Goal: Transaction & Acquisition: Purchase product/service

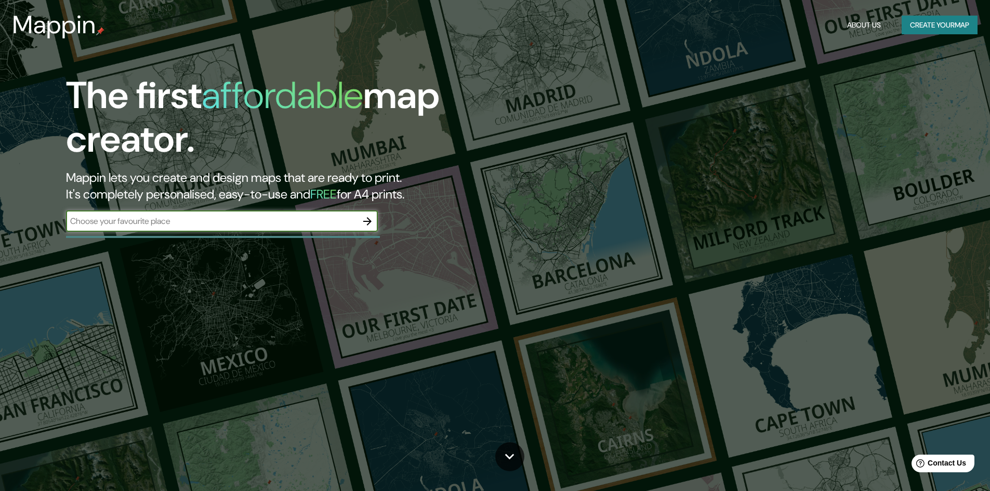
click at [172, 220] on input "text" at bounding box center [211, 221] width 291 height 12
type input "pisco elqui"
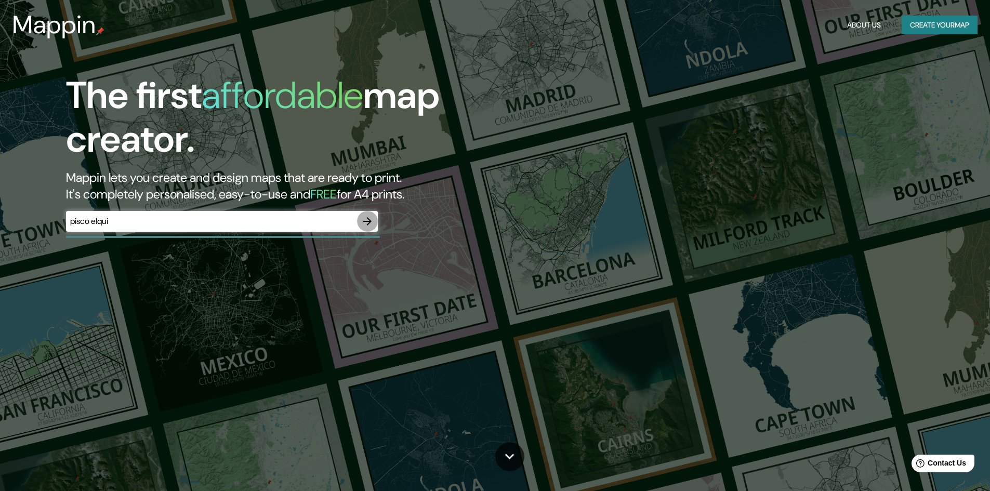
click at [368, 221] on icon "button" at bounding box center [367, 221] width 8 height 8
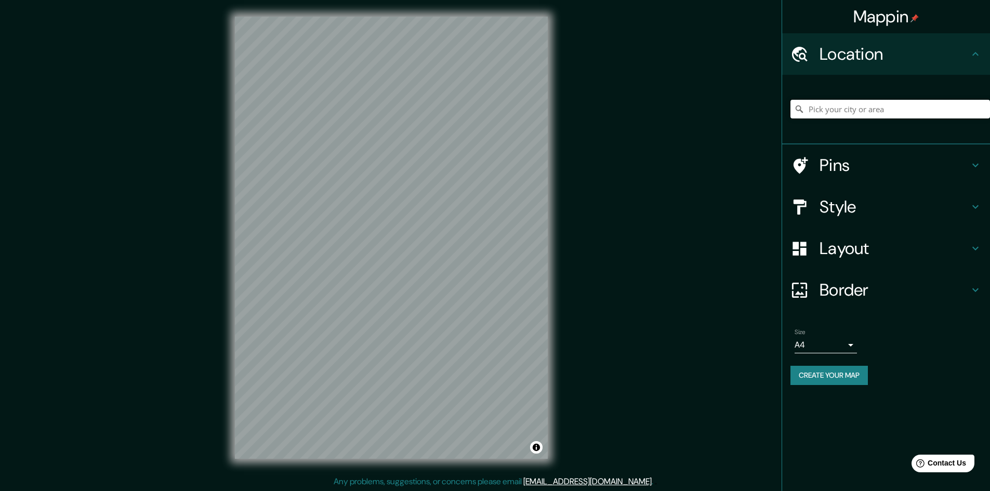
click at [824, 105] on input "Pick your city or area" at bounding box center [891, 109] width 200 height 19
click at [862, 115] on input "Pick your city or area" at bounding box center [891, 109] width 200 height 19
click at [853, 336] on div "Size A4 single" at bounding box center [826, 341] width 62 height 25
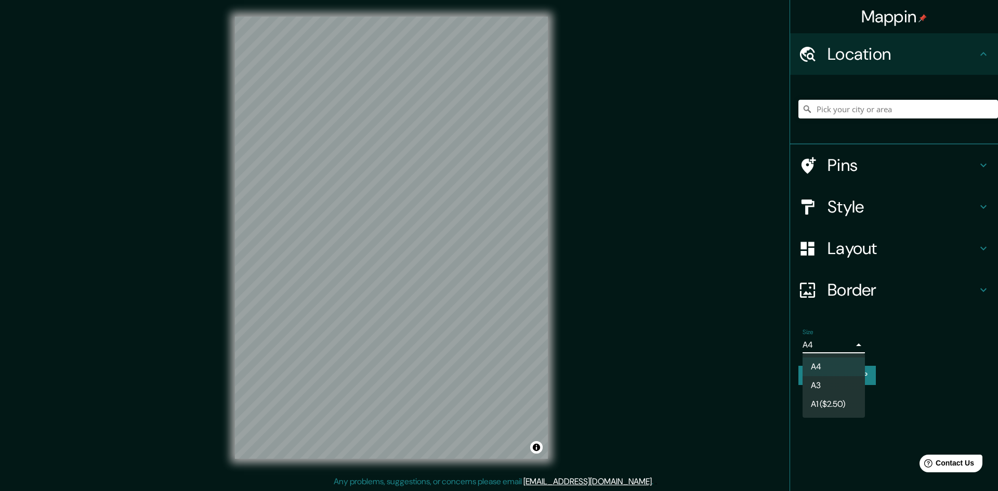
click at [851, 346] on body "Mappin Location Pins Style Layout Border Choose a border. Hint : you can make l…" at bounding box center [499, 245] width 998 height 491
click at [840, 379] on li "A3" at bounding box center [834, 385] width 62 height 19
type input "a4"
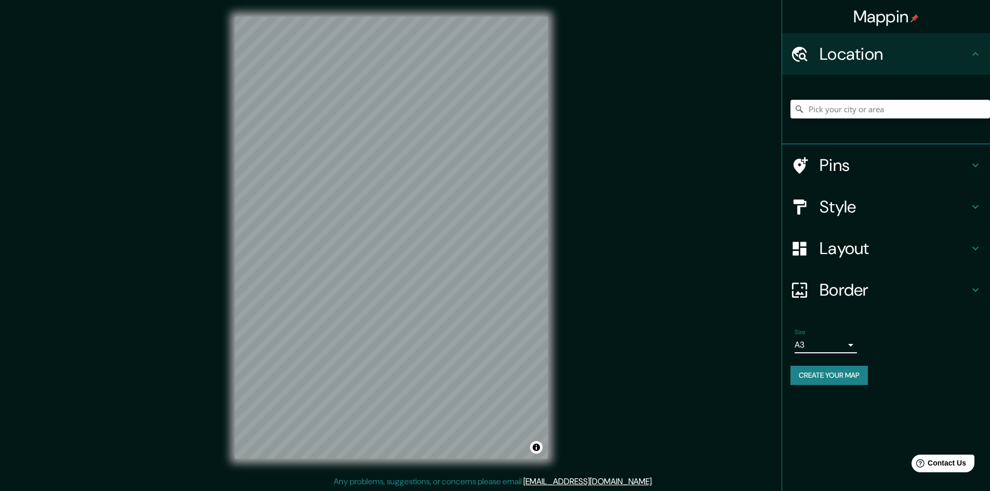
click at [855, 109] on input "Pick your city or area" at bounding box center [891, 109] width 200 height 19
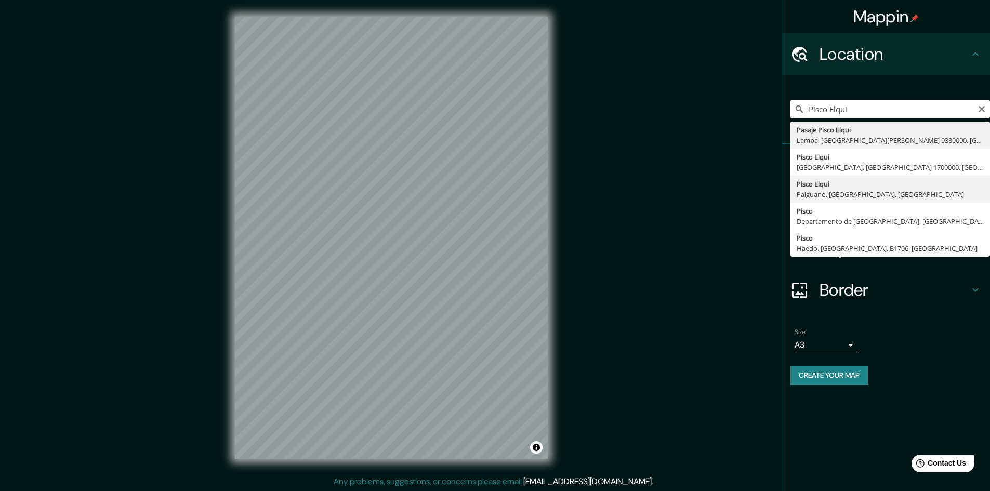
type input "Pisco Elqui, [GEOGRAPHIC_DATA], [GEOGRAPHIC_DATA], [GEOGRAPHIC_DATA]"
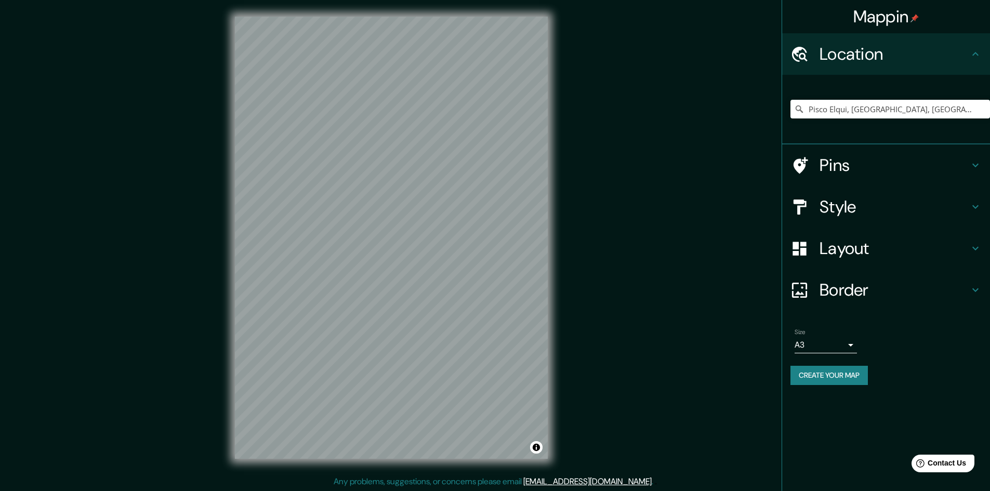
click at [856, 205] on h4 "Style" at bounding box center [895, 206] width 150 height 21
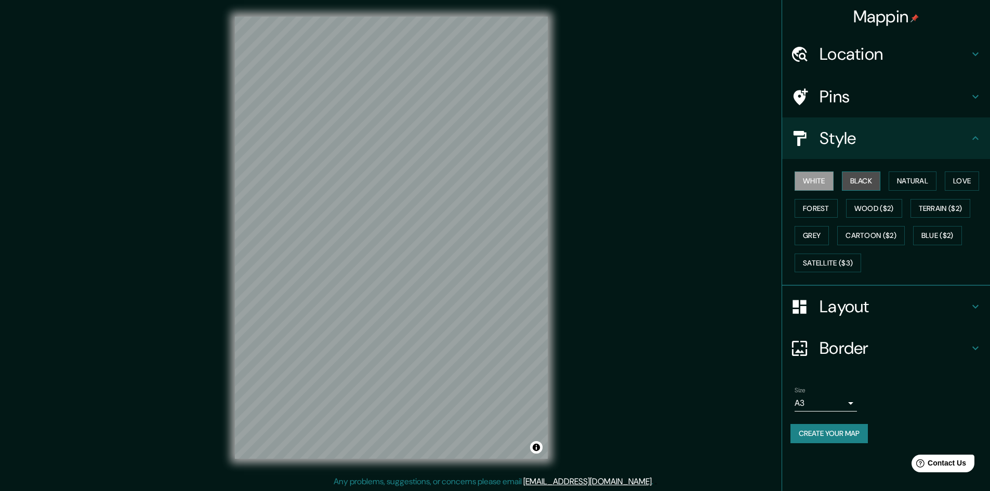
click at [851, 179] on button "Black" at bounding box center [861, 181] width 39 height 19
click at [817, 179] on button "White" at bounding box center [814, 181] width 39 height 19
click at [807, 227] on button "Grey" at bounding box center [812, 235] width 34 height 19
click at [814, 175] on button "White" at bounding box center [814, 181] width 39 height 19
click at [859, 313] on h4 "Layout" at bounding box center [895, 306] width 150 height 21
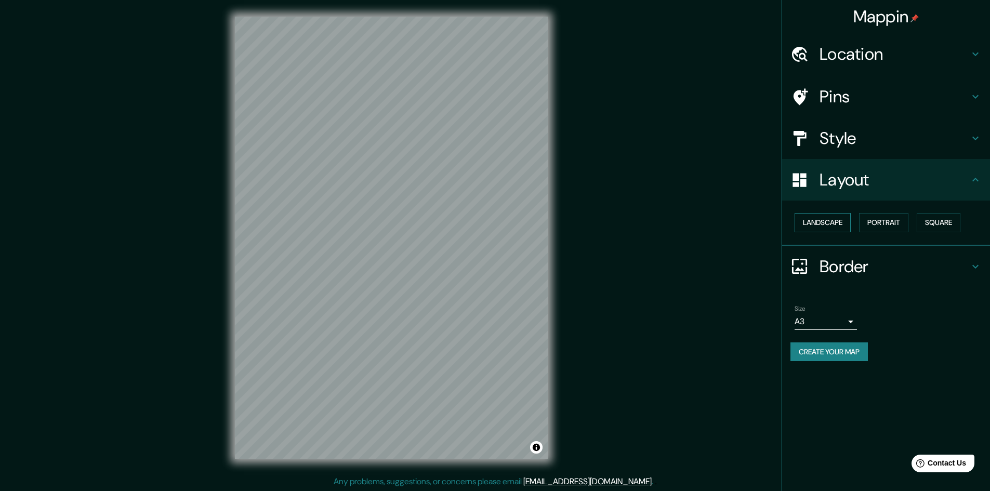
click at [831, 223] on button "Landscape" at bounding box center [823, 222] width 56 height 19
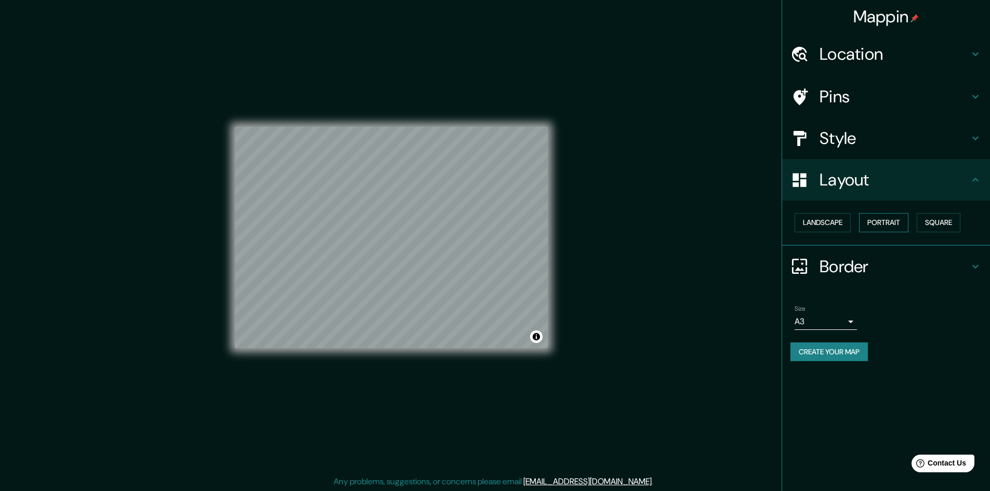
click at [890, 222] on button "Portrait" at bounding box center [883, 222] width 49 height 19
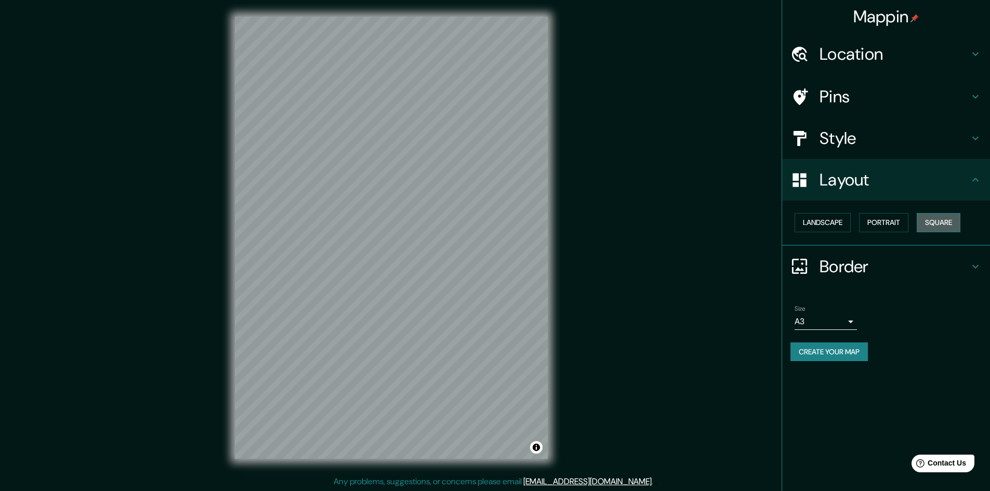
click at [952, 220] on button "Square" at bounding box center [939, 222] width 44 height 19
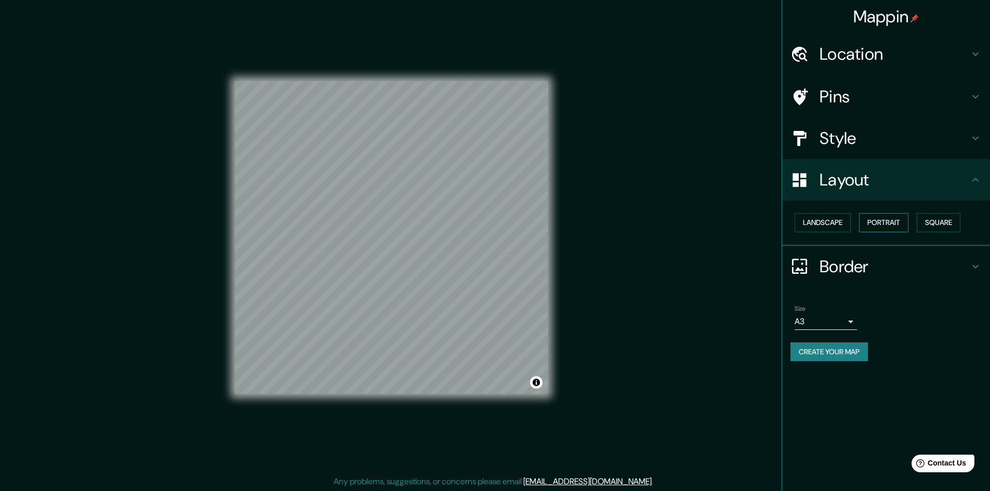
click at [896, 220] on button "Portrait" at bounding box center [883, 222] width 49 height 19
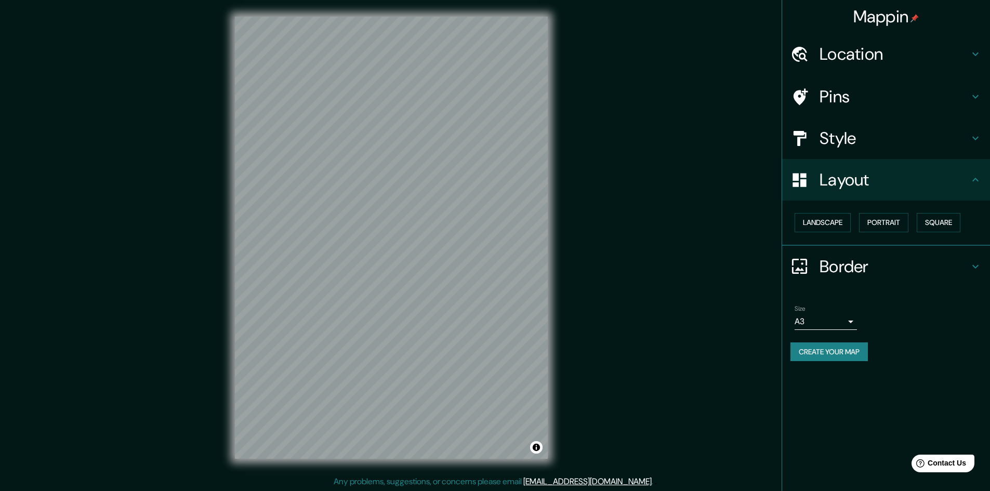
click at [852, 260] on h4 "Border" at bounding box center [895, 266] width 150 height 21
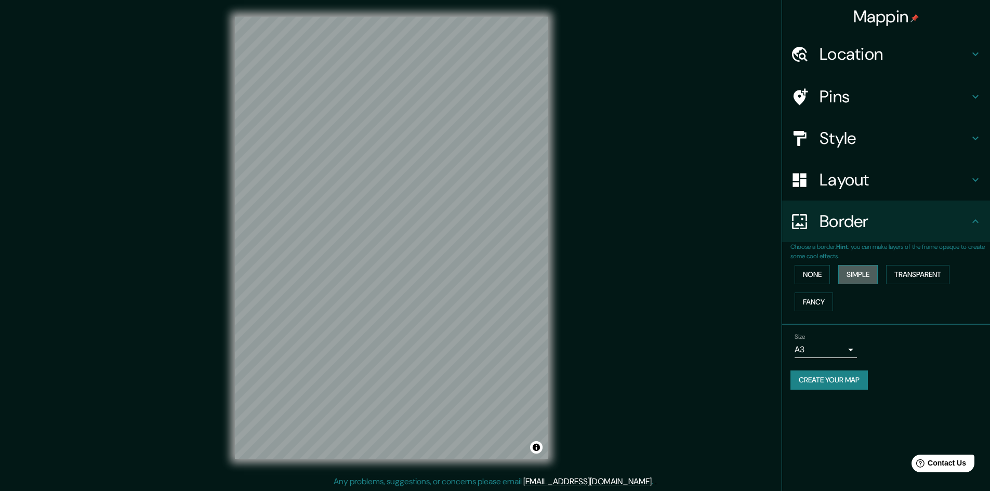
click at [851, 276] on button "Simple" at bounding box center [858, 274] width 40 height 19
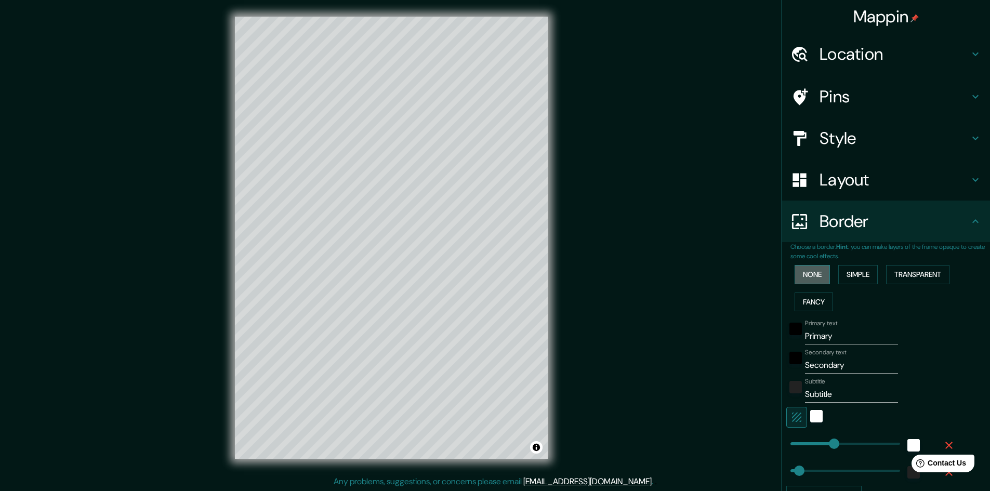
click at [805, 277] on button "None" at bounding box center [812, 274] width 35 height 19
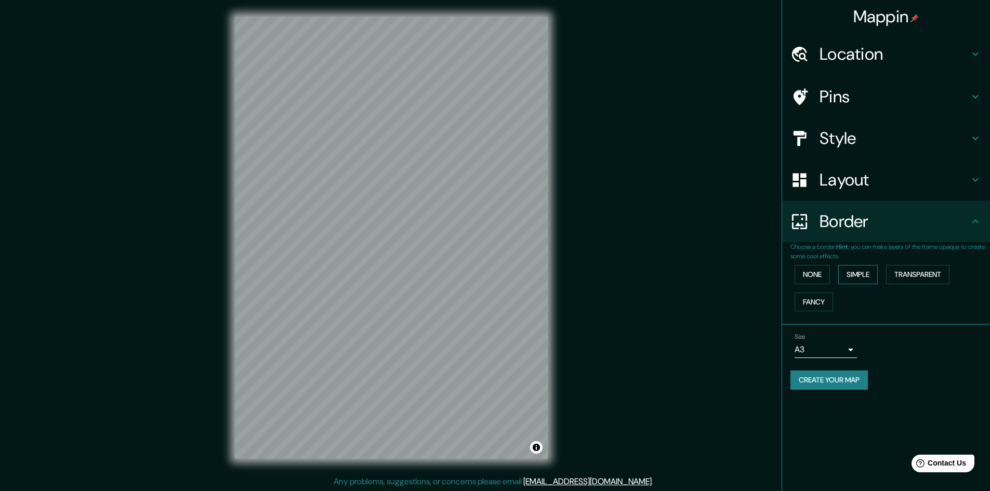
click at [846, 276] on button "Simple" at bounding box center [858, 274] width 40 height 19
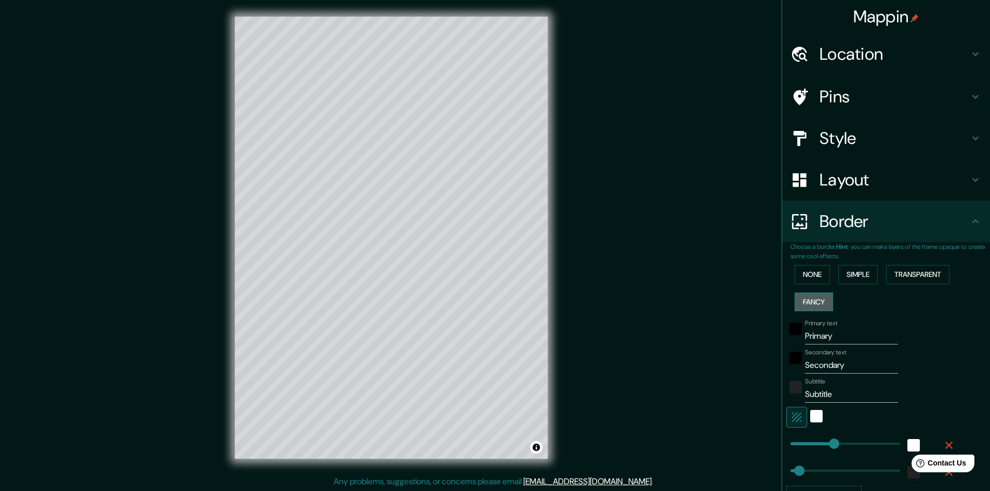
click at [808, 302] on button "Fancy" at bounding box center [814, 302] width 38 height 19
click at [910, 265] on button "Transparent" at bounding box center [917, 274] width 63 height 19
click at [818, 335] on input "Primary" at bounding box center [851, 336] width 93 height 17
type input "289"
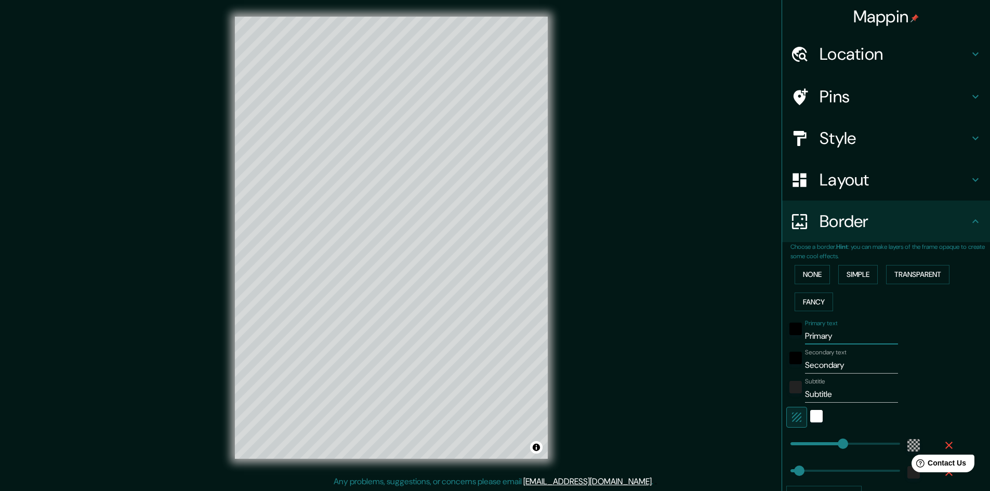
type input "48"
click at [829, 366] on input "Secondary" at bounding box center [851, 365] width 93 height 17
type input "289"
type input "48"
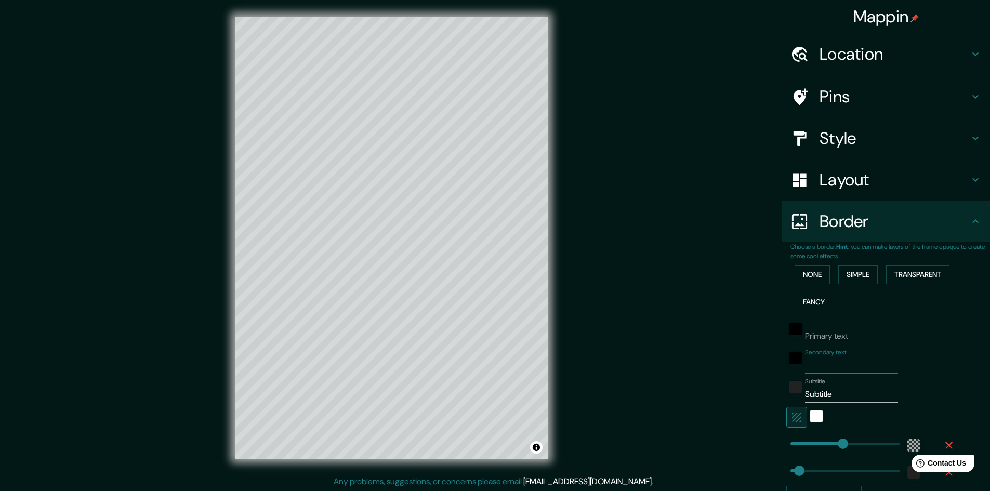
click at [815, 394] on input "Subtitle" at bounding box center [851, 394] width 93 height 17
type input "289"
type input "48"
click at [900, 341] on div "Primary text" at bounding box center [872, 332] width 171 height 25
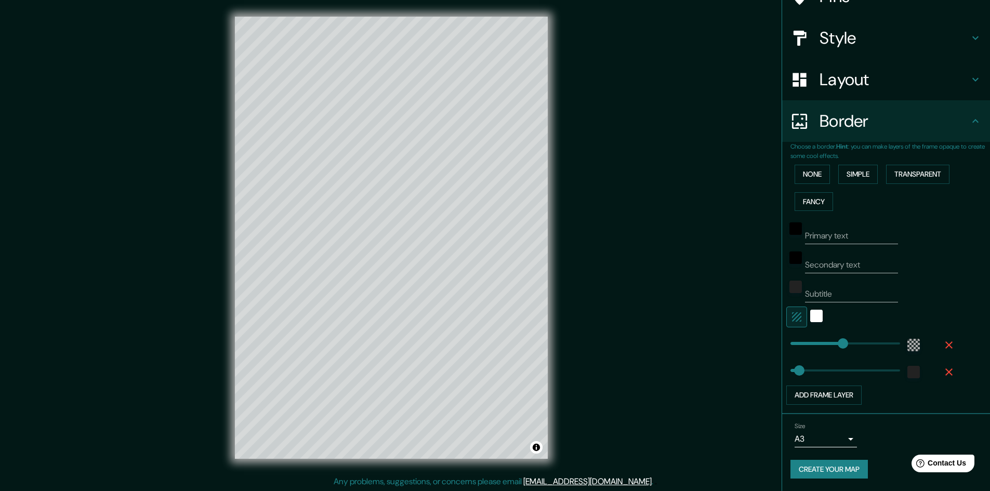
scroll to position [31, 0]
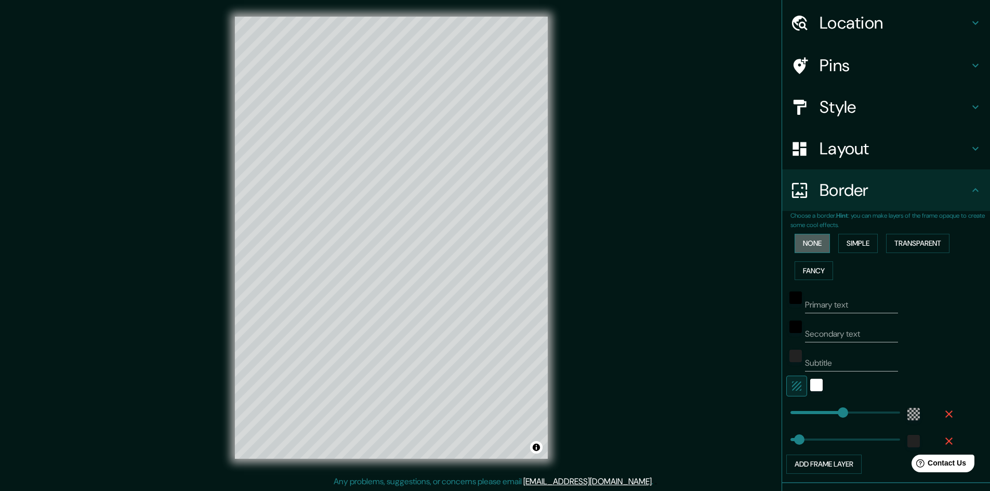
click at [806, 237] on button "None" at bounding box center [812, 243] width 35 height 19
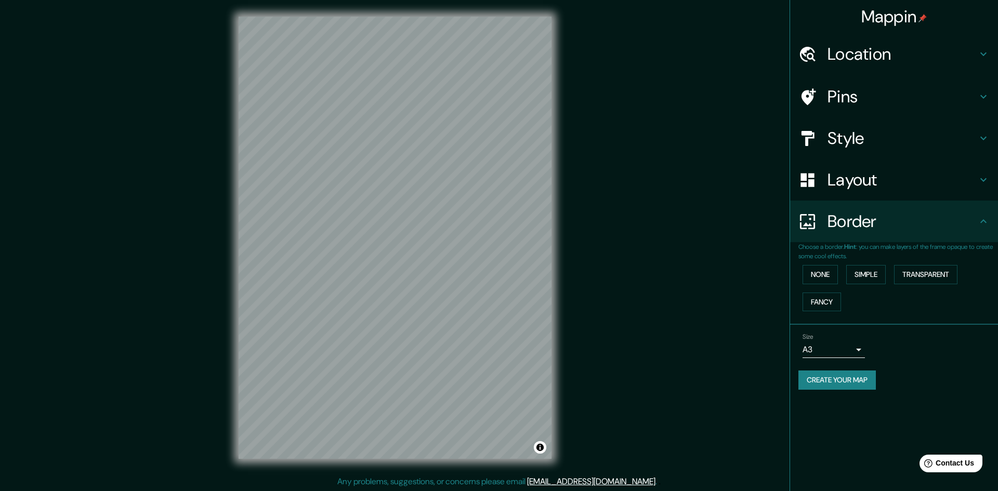
click at [831, 352] on body "Mappin Location [GEOGRAPHIC_DATA] [GEOGRAPHIC_DATA], [GEOGRAPHIC_DATA], [GEOGRA…" at bounding box center [499, 245] width 998 height 491
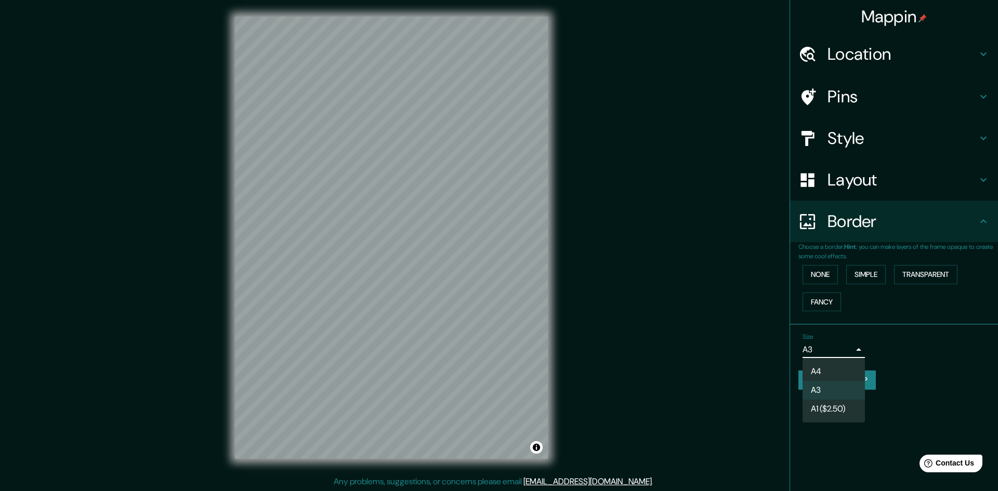
click at [832, 374] on li "A4" at bounding box center [834, 371] width 62 height 19
type input "single"
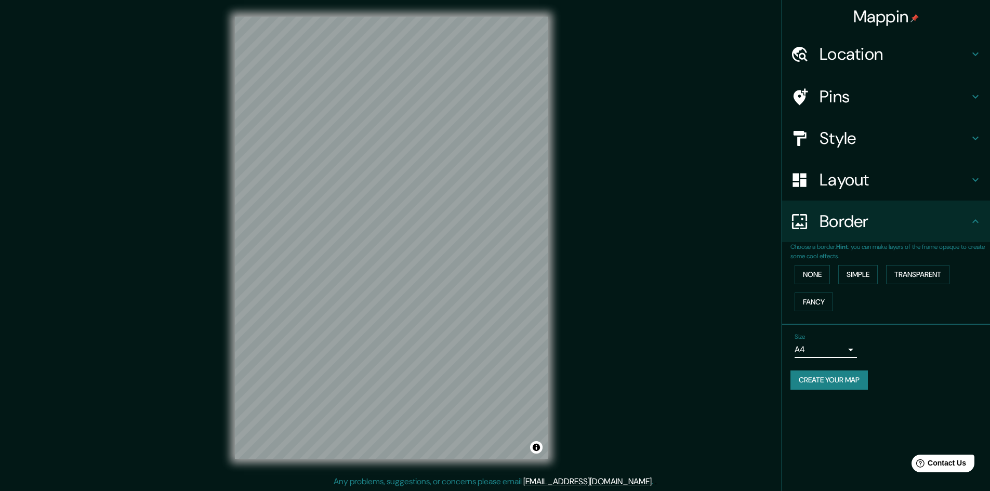
click at [836, 382] on button "Create your map" at bounding box center [829, 380] width 77 height 19
click at [852, 99] on h4 "Pins" at bounding box center [895, 96] width 150 height 21
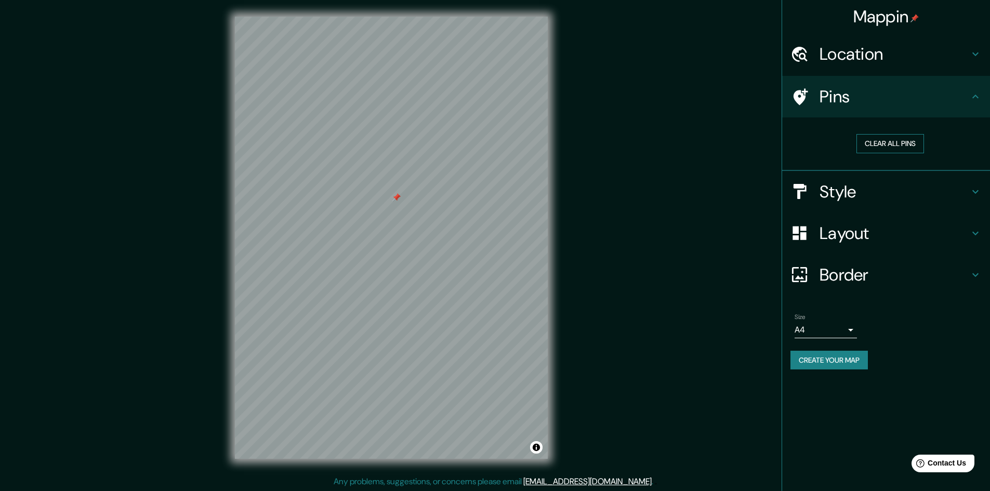
click at [885, 138] on button "Clear all pins" at bounding box center [891, 143] width 68 height 19
click at [899, 140] on button "Clear all pins" at bounding box center [891, 143] width 68 height 19
click at [859, 278] on h4 "Border" at bounding box center [895, 275] width 150 height 21
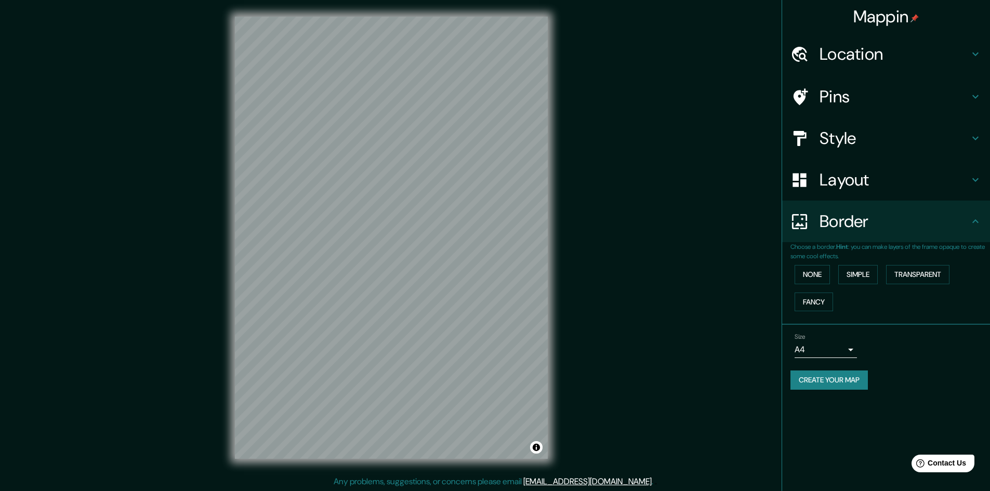
click at [860, 173] on h4 "Layout" at bounding box center [895, 179] width 150 height 21
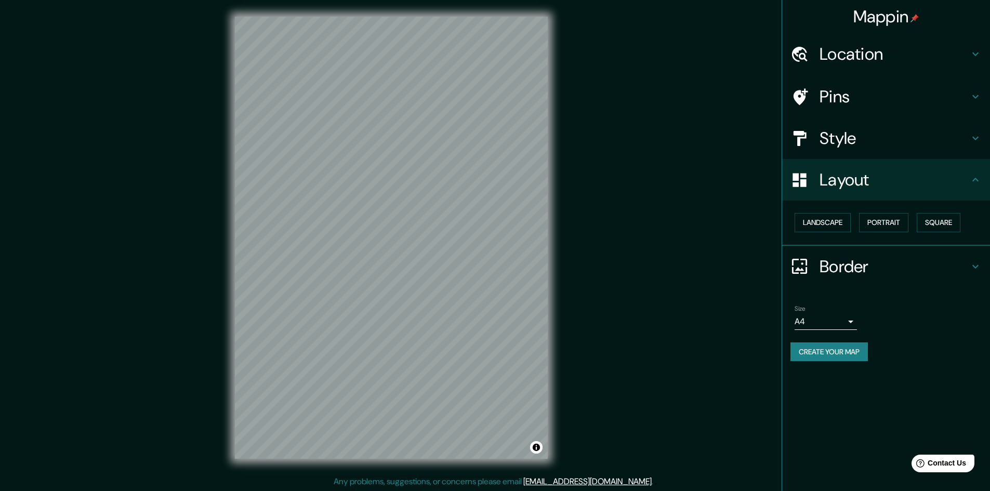
click at [836, 344] on button "Create your map" at bounding box center [829, 352] width 77 height 19
click at [692, 123] on div "Mappin Location [GEOGRAPHIC_DATA] [GEOGRAPHIC_DATA], [GEOGRAPHIC_DATA], [GEOGRA…" at bounding box center [495, 246] width 990 height 492
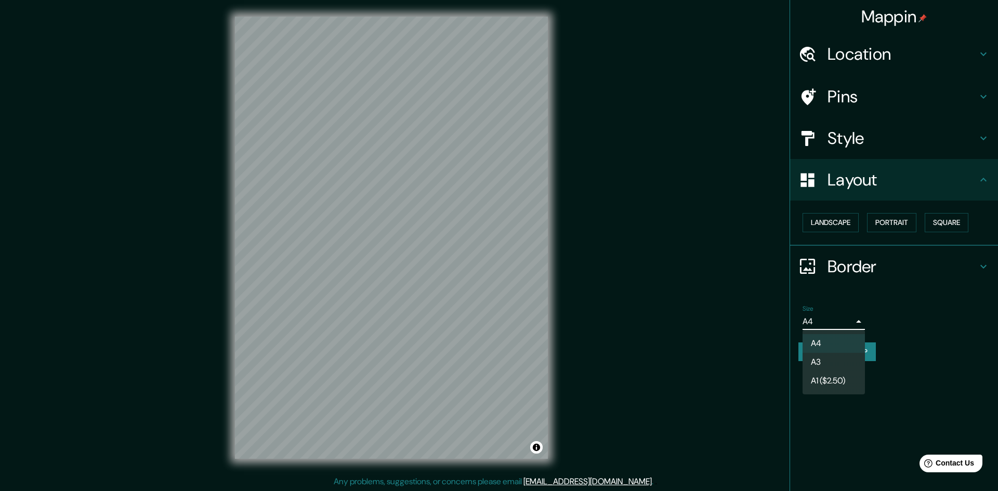
click at [824, 320] on body "Mappin Location [GEOGRAPHIC_DATA] [GEOGRAPHIC_DATA], [GEOGRAPHIC_DATA], [GEOGRA…" at bounding box center [499, 245] width 998 height 491
click at [837, 364] on li "A3" at bounding box center [834, 362] width 62 height 19
type input "a4"
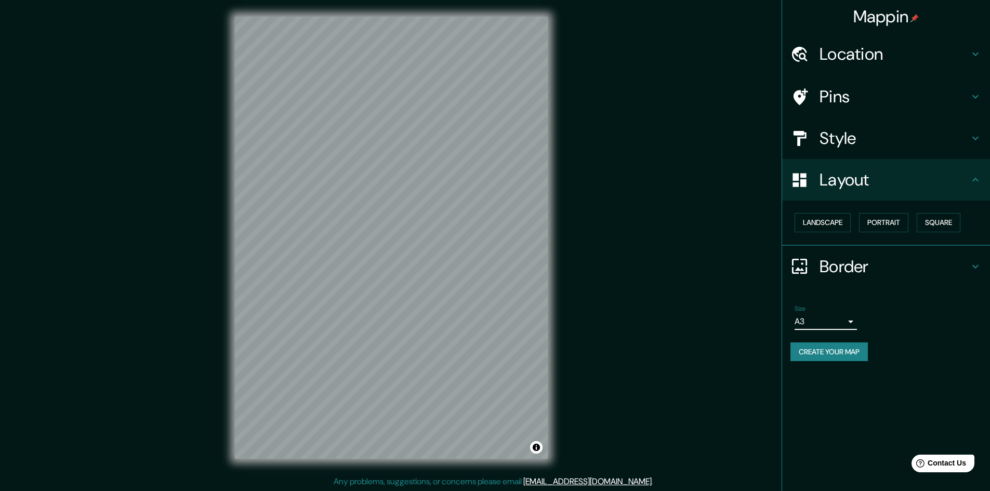
click at [828, 352] on button "Create your map" at bounding box center [829, 352] width 77 height 19
